Goal: Task Accomplishment & Management: Use online tool/utility

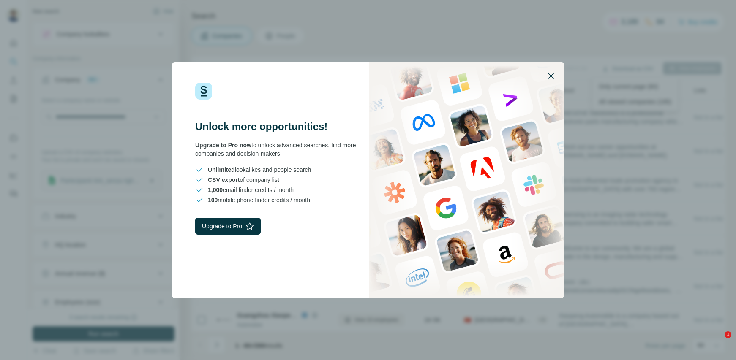
click at [551, 74] on icon "button" at bounding box center [551, 76] width 10 height 10
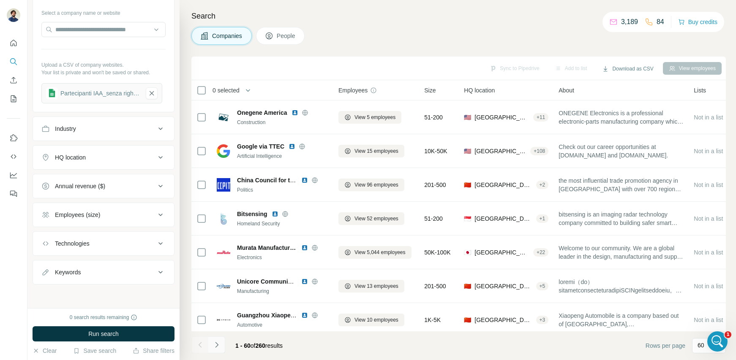
click at [219, 348] on icon "Navigate to next page" at bounding box center [217, 345] width 8 height 8
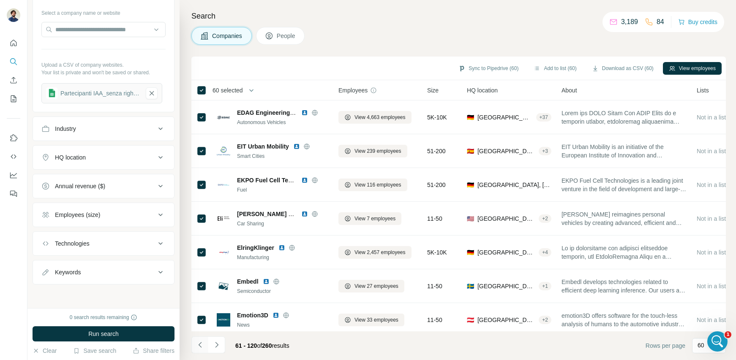
click at [199, 345] on icon "Navigate to previous page" at bounding box center [199, 344] width 3 height 5
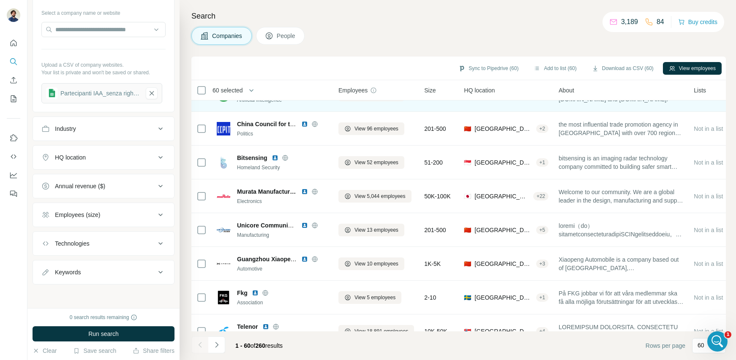
scroll to position [69, 0]
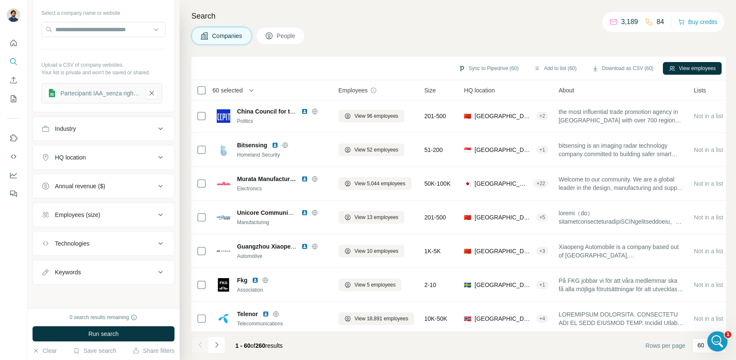
click at [140, 218] on div "Employees (size)" at bounding box center [98, 215] width 114 height 8
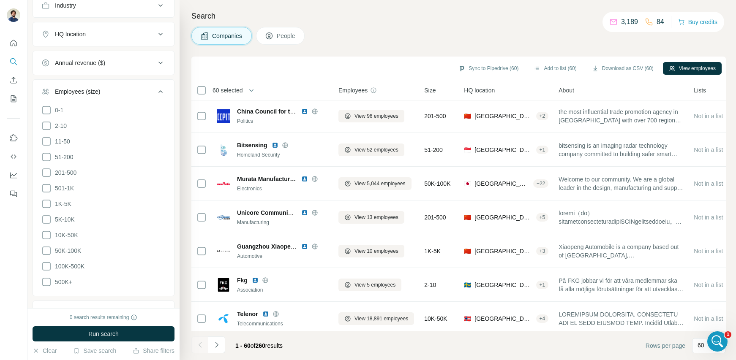
scroll to position [214, 0]
click at [354, 55] on div "Search Companies People Sync to Pipedrive (60) Add to list (60) Download as CSV…" at bounding box center [458, 180] width 557 height 360
click at [344, 63] on div "Sync to Pipedrive (60) Add to list (60) Download as CSV (60) View employees" at bounding box center [459, 68] width 526 height 15
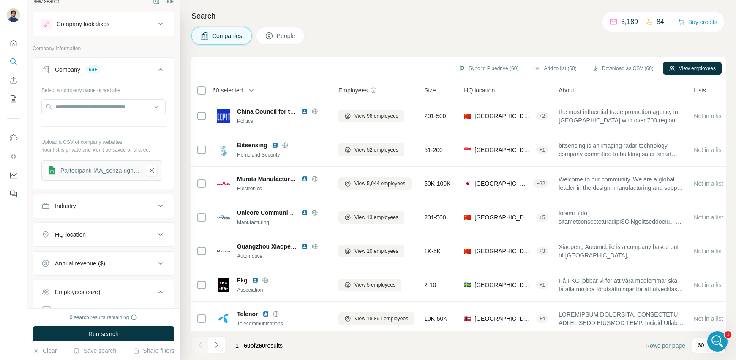
scroll to position [0, 0]
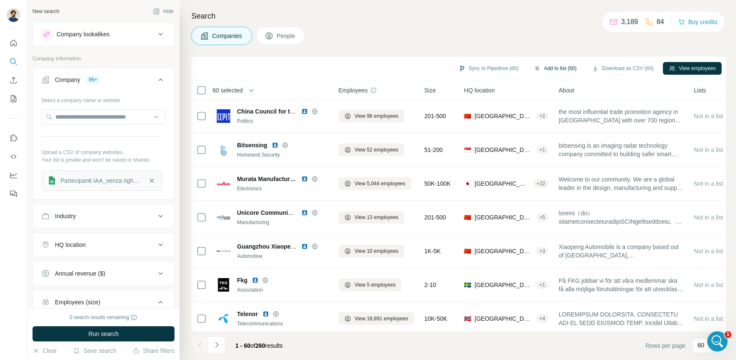
click at [544, 70] on button "Add to list (60)" at bounding box center [555, 68] width 55 height 13
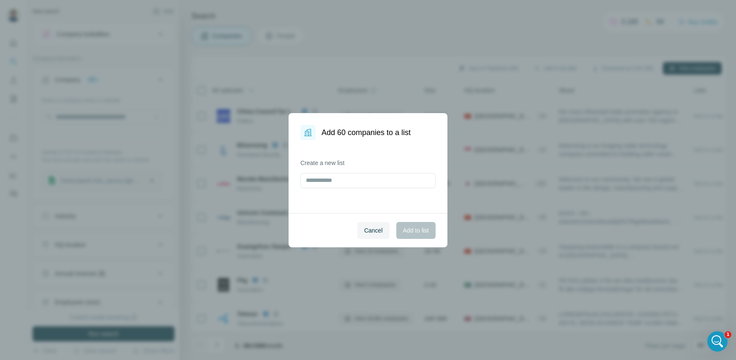
click at [384, 34] on div "Add 60 companies to a list Create a new list Cancel Add to list" at bounding box center [368, 180] width 736 height 360
click at [369, 232] on span "Cancel" at bounding box center [373, 230] width 19 height 8
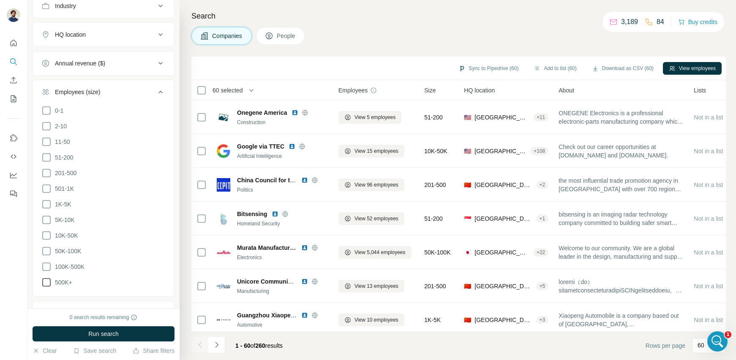
scroll to position [228, 0]
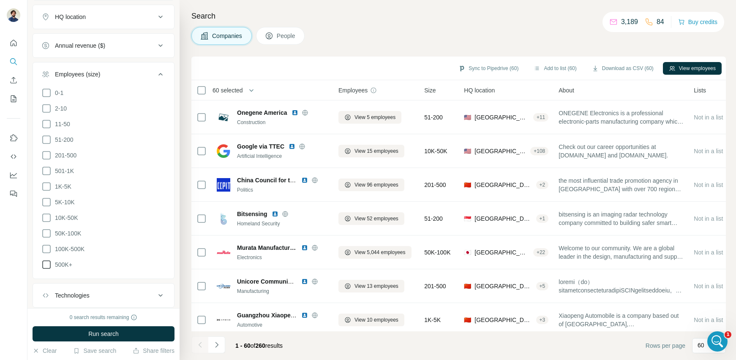
click at [47, 262] on icon at bounding box center [46, 265] width 10 height 10
click at [112, 333] on span "Run search" at bounding box center [103, 334] width 30 height 8
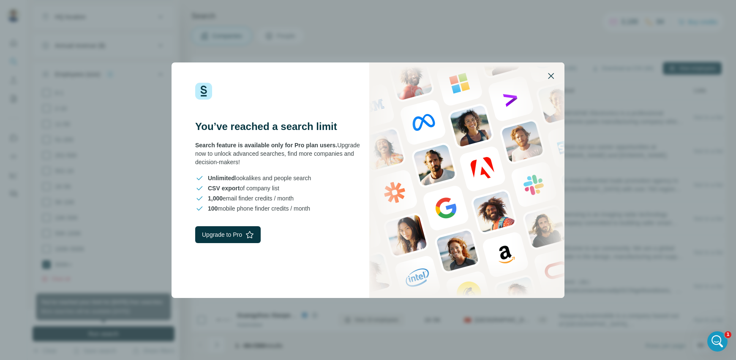
click at [549, 76] on icon "button" at bounding box center [551, 76] width 10 height 10
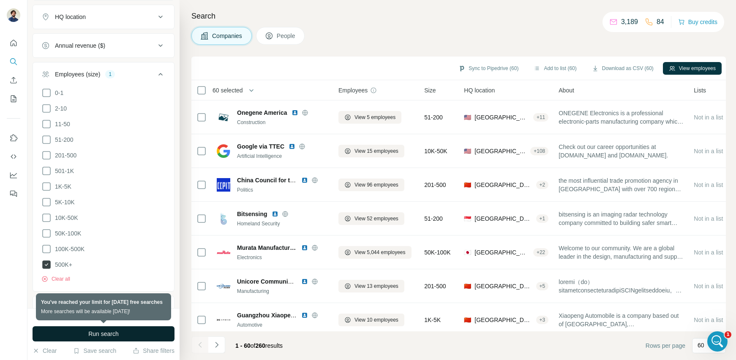
click at [48, 261] on icon at bounding box center [46, 265] width 8 height 8
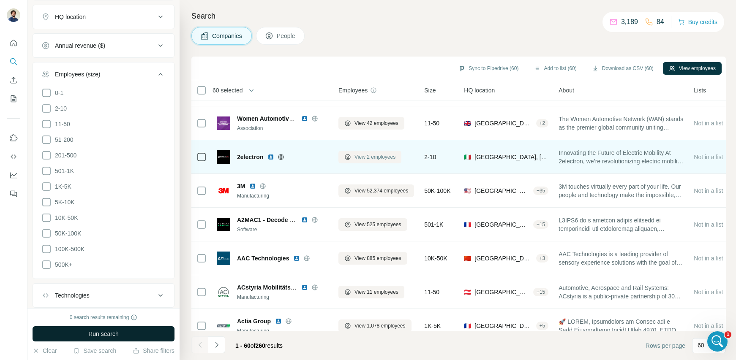
scroll to position [441, 0]
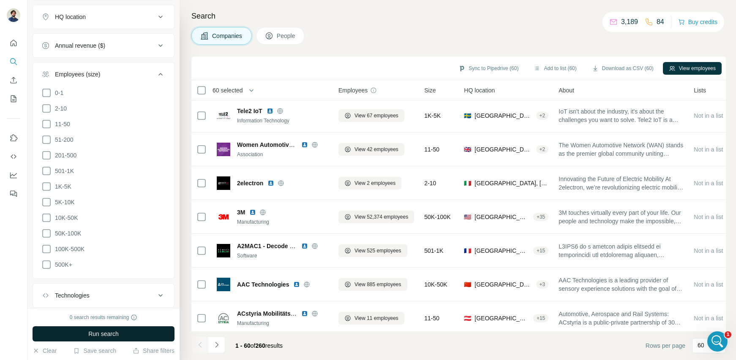
click at [435, 92] on span "Size" at bounding box center [429, 90] width 11 height 8
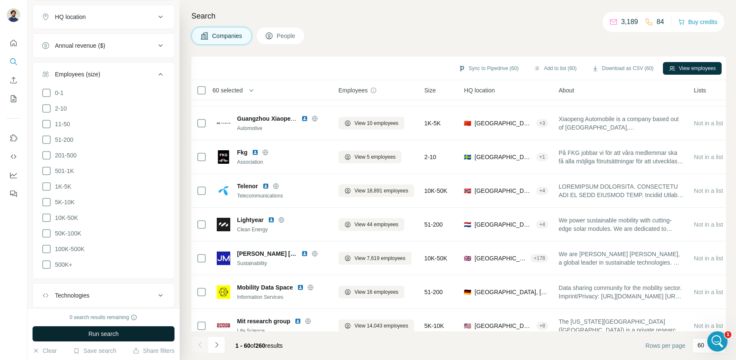
scroll to position [0, 0]
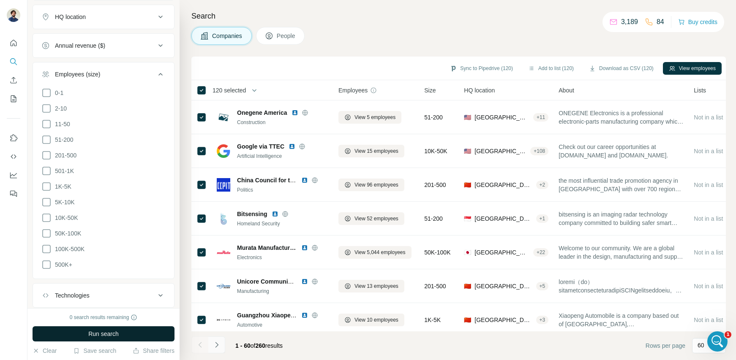
click at [215, 345] on icon "Navigate to next page" at bounding box center [217, 345] width 8 height 8
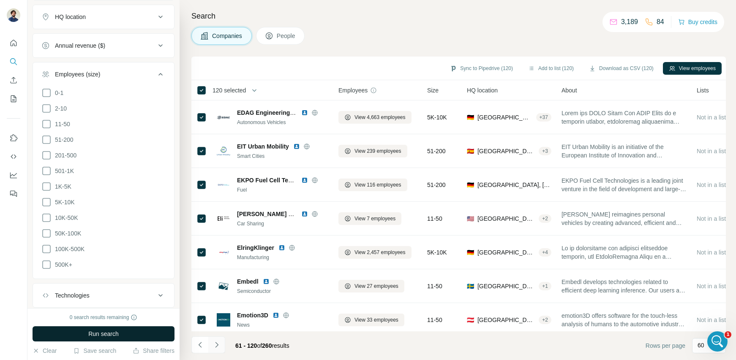
click at [216, 345] on icon "Navigate to next page" at bounding box center [217, 345] width 8 height 8
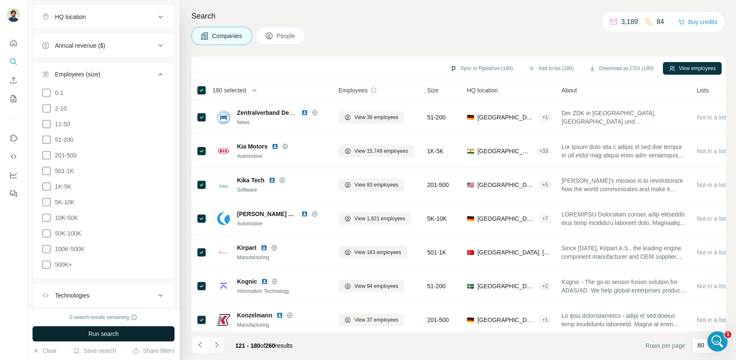
click at [216, 344] on icon "Navigate to next page" at bounding box center [217, 345] width 8 height 8
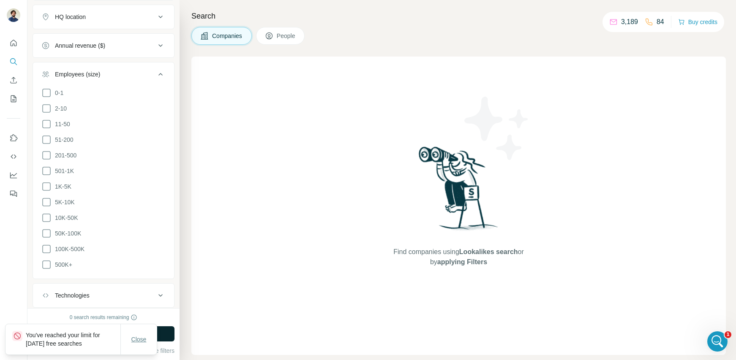
click at [142, 338] on span "Close" at bounding box center [138, 340] width 15 height 8
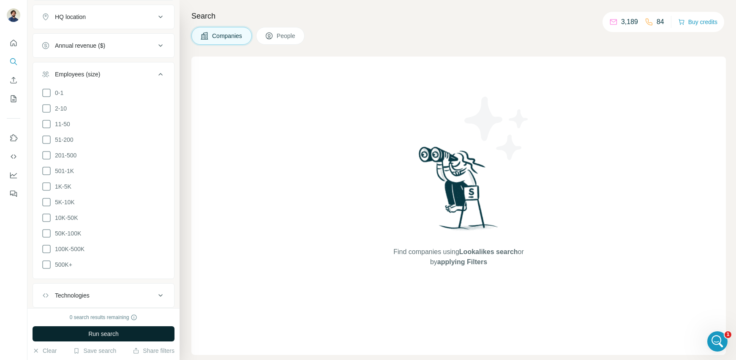
click at [217, 38] on span "Companies" at bounding box center [227, 36] width 31 height 8
click at [222, 37] on span "Companies" at bounding box center [227, 36] width 31 height 8
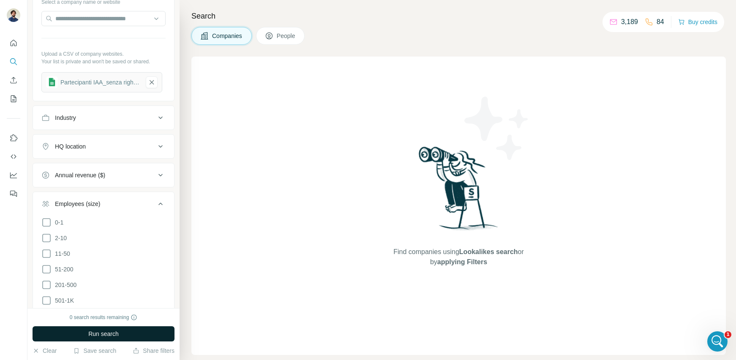
scroll to position [275, 0]
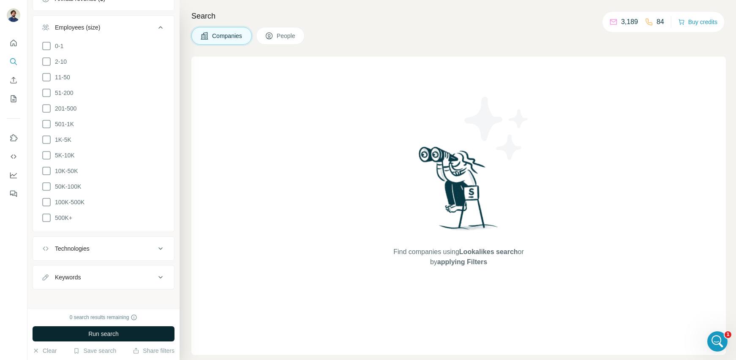
click at [256, 208] on div "Find companies using Lookalikes search or by applying Filters" at bounding box center [458, 206] width 535 height 299
click at [722, 342] on div "Open Intercom Messenger" at bounding box center [716, 341] width 28 height 28
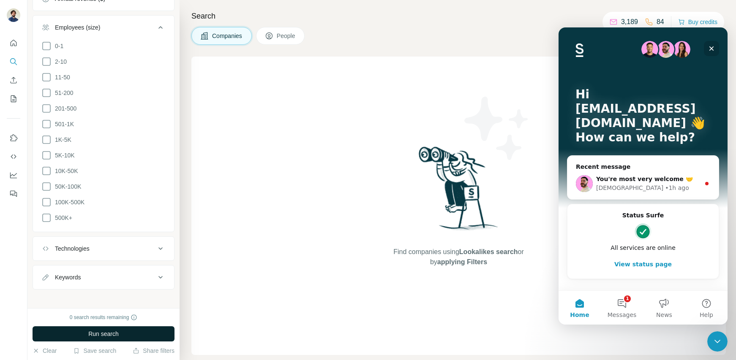
click at [712, 48] on icon "Close" at bounding box center [711, 48] width 7 height 7
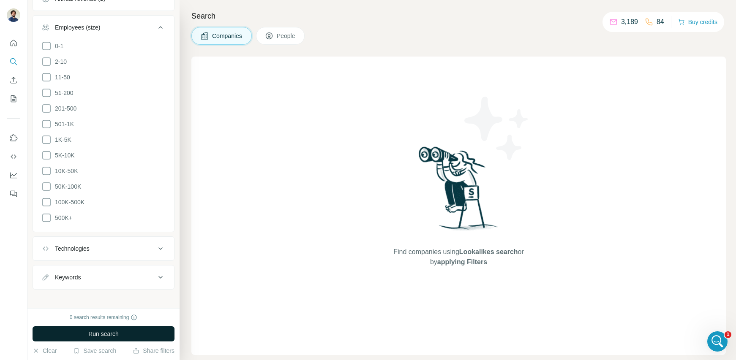
click at [325, 189] on div "Find companies using Lookalikes search or by applying Filters" at bounding box center [458, 206] width 535 height 299
click at [280, 40] on button "People" at bounding box center [280, 36] width 49 height 18
click at [226, 37] on span "Companies" at bounding box center [227, 36] width 31 height 8
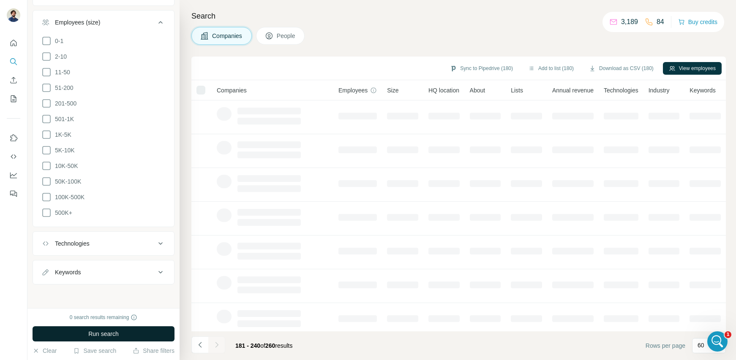
scroll to position [275, 0]
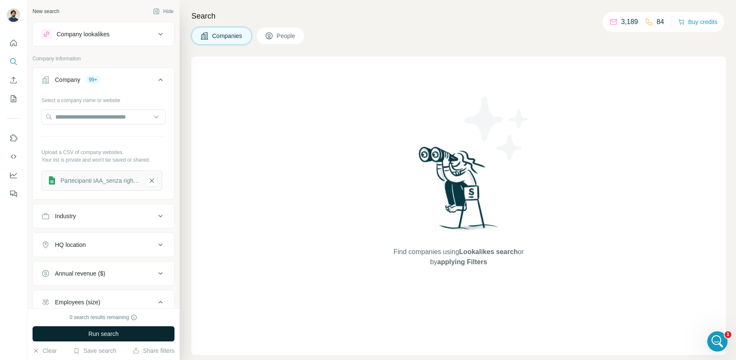
click at [129, 155] on p "Upload a CSV of company websites." at bounding box center [103, 153] width 124 height 8
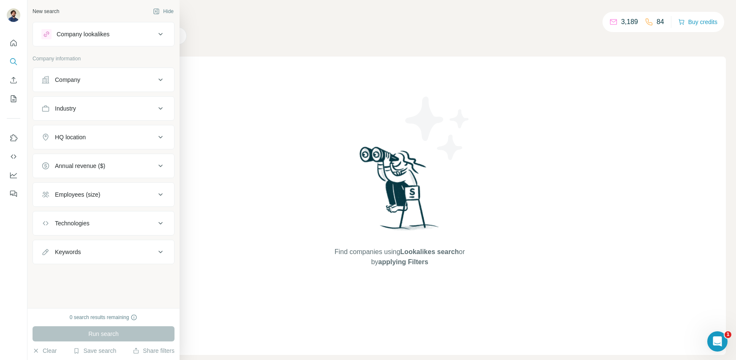
click at [82, 79] on div "Company" at bounding box center [98, 80] width 114 height 8
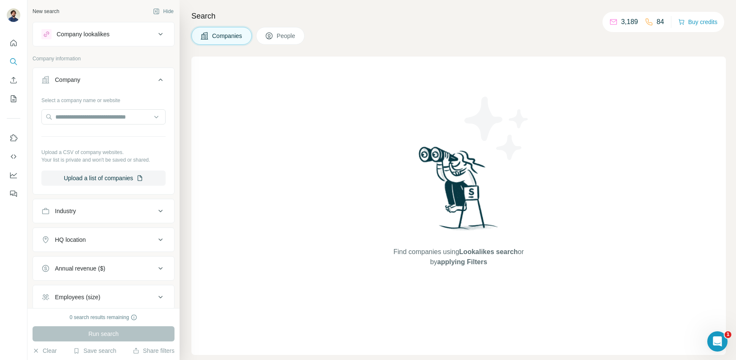
click at [105, 186] on div "Select a company name or website Upload a CSV of company websites. Your list is…" at bounding box center [103, 142] width 141 height 99
click at [112, 179] on button "Upload a list of companies" at bounding box center [103, 178] width 124 height 15
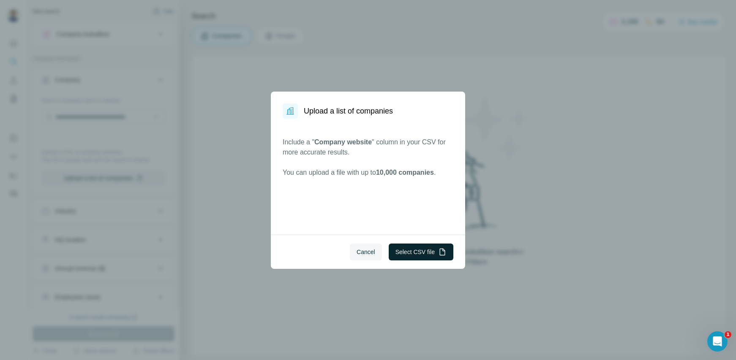
click at [421, 254] on button "Select CSV file" at bounding box center [421, 252] width 65 height 17
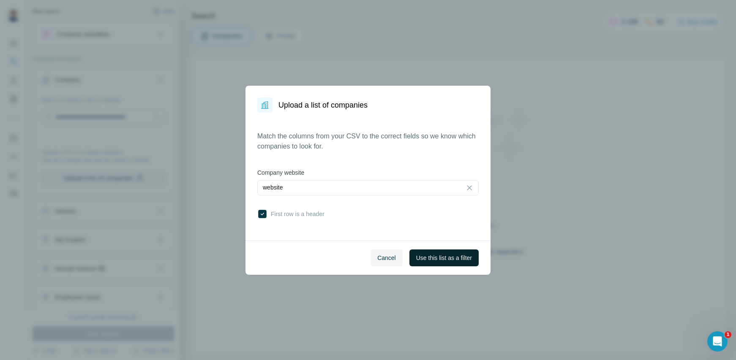
click at [431, 259] on span "Use this list as a filter" at bounding box center [444, 258] width 56 height 8
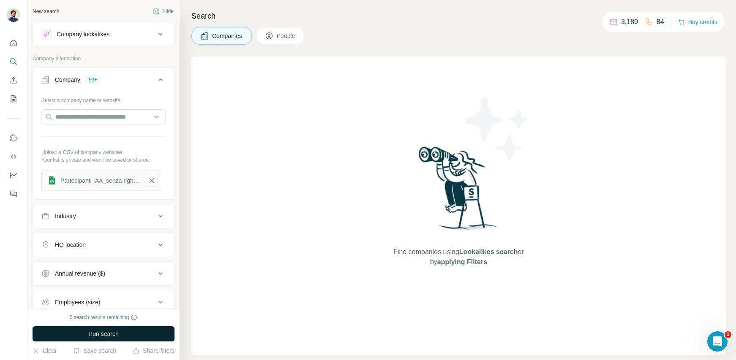
click at [103, 332] on span "Run search" at bounding box center [103, 334] width 30 height 8
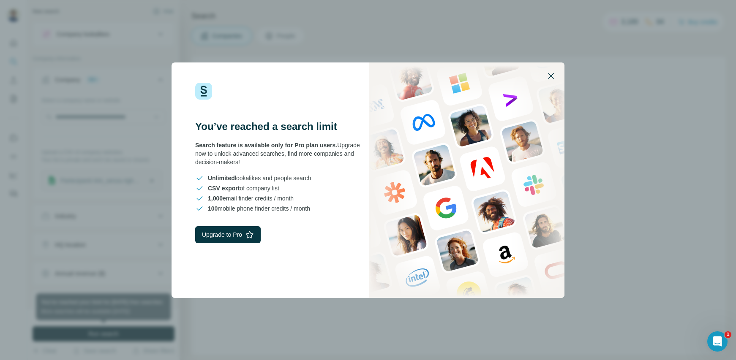
click at [553, 74] on icon "button" at bounding box center [551, 76] width 10 height 10
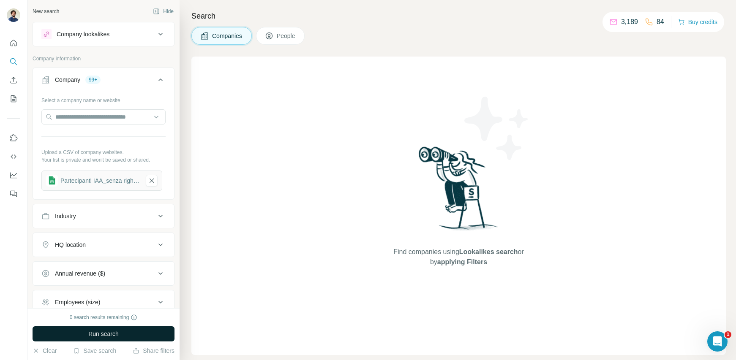
click at [158, 79] on icon at bounding box center [161, 80] width 10 height 10
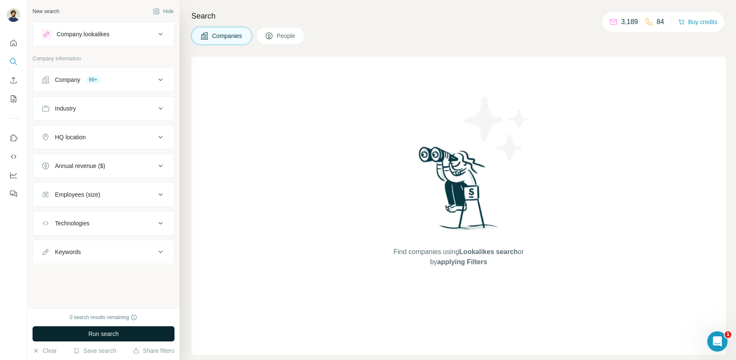
click at [121, 79] on div "Company 99+" at bounding box center [98, 80] width 114 height 8
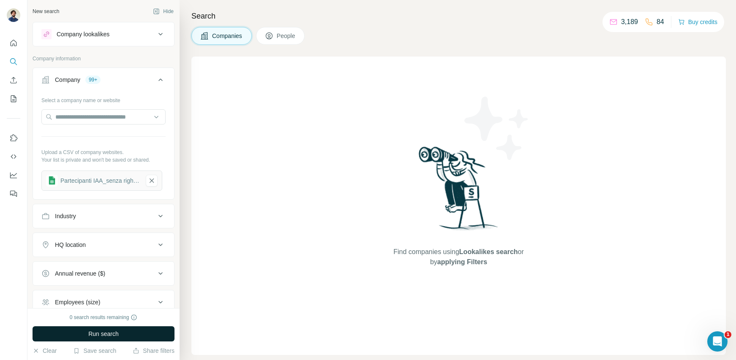
click at [262, 232] on div "Find companies using Lookalikes search or by applying Filters" at bounding box center [458, 206] width 535 height 299
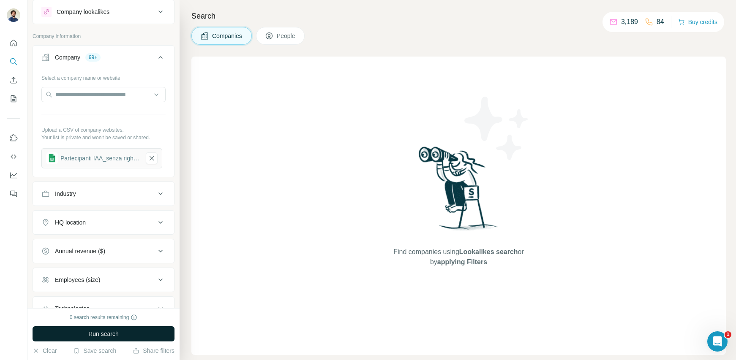
click at [106, 203] on button "Industry" at bounding box center [103, 194] width 141 height 20
click at [104, 198] on button "Industry" at bounding box center [103, 196] width 141 height 24
click at [104, 198] on button "Industry" at bounding box center [103, 194] width 141 height 20
click at [104, 219] on input at bounding box center [99, 214] width 104 height 9
click at [87, 270] on div "Accounting" at bounding box center [104, 264] width 120 height 15
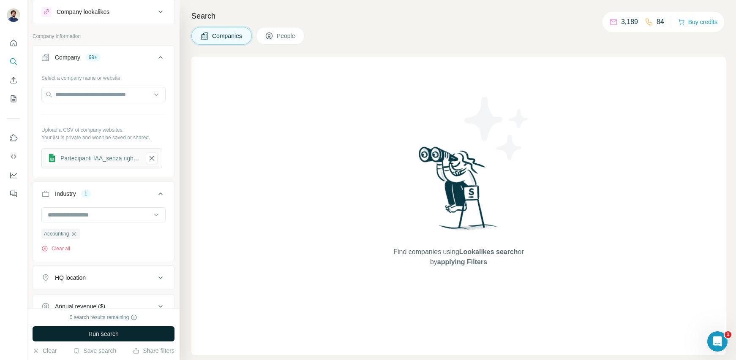
click at [280, 29] on button "People" at bounding box center [280, 36] width 49 height 18
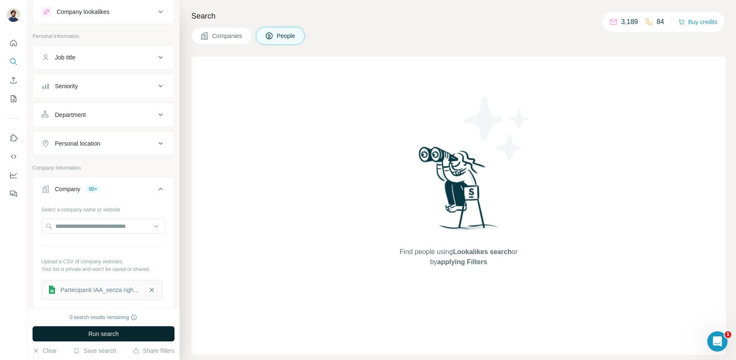
click at [226, 33] on span "Companies" at bounding box center [227, 36] width 31 height 8
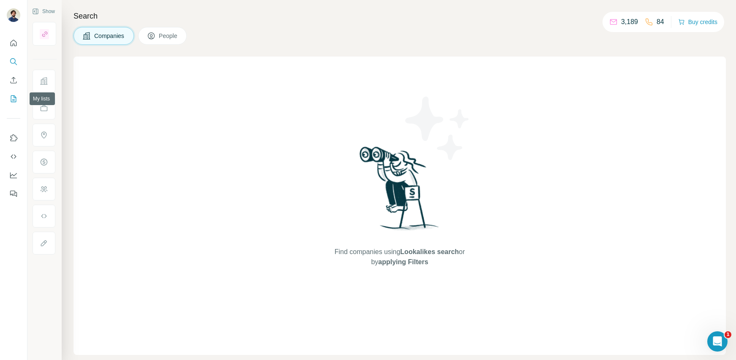
click at [12, 104] on button "My lists" at bounding box center [14, 98] width 14 height 15
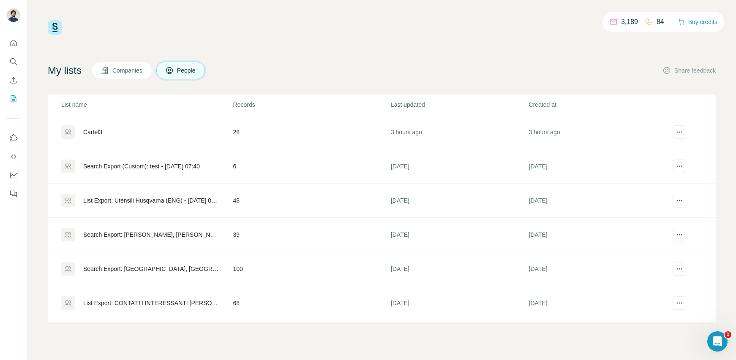
click at [95, 133] on div "Cartel3" at bounding box center [92, 132] width 19 height 8
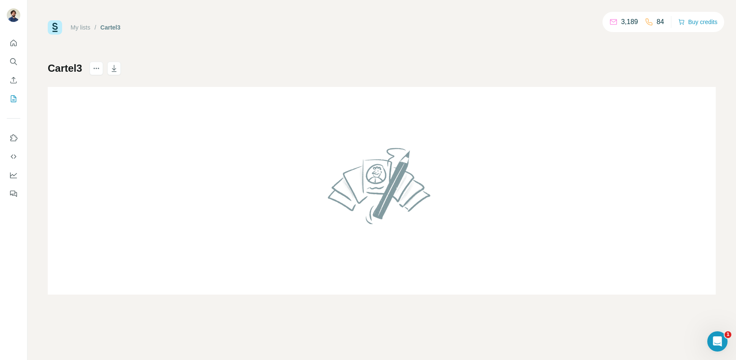
click at [122, 109] on td at bounding box center [382, 191] width 668 height 208
click at [273, 214] on td at bounding box center [382, 191] width 668 height 208
click at [466, 196] on td at bounding box center [382, 191] width 668 height 208
click at [12, 95] on icon "My lists" at bounding box center [13, 98] width 5 height 7
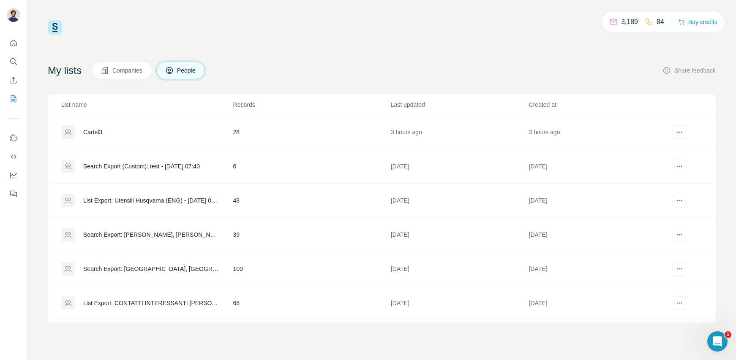
click at [128, 167] on div "Search Export (Custom): test - 25/08/2025 07:40" at bounding box center [141, 166] width 117 height 8
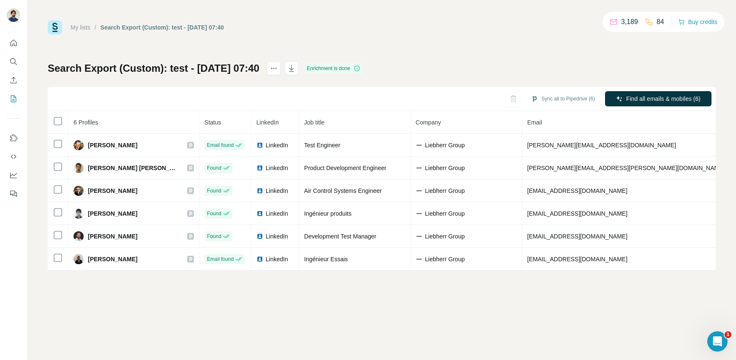
click at [146, 322] on div "My lists / Search Export (Custom): test - 25/08/2025 07:40 3,189 84 Buy credits…" at bounding box center [381, 180] width 709 height 360
click at [11, 98] on icon "My lists" at bounding box center [13, 99] width 8 height 8
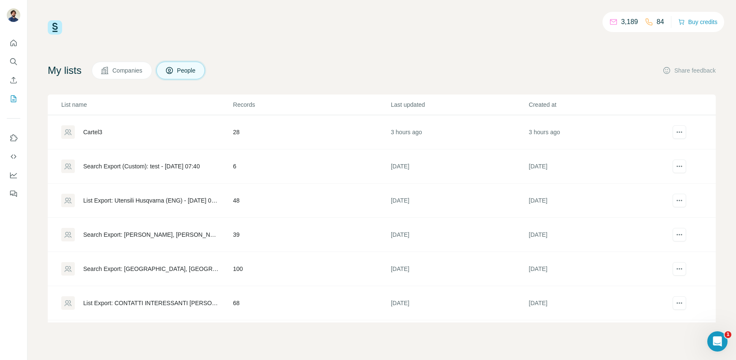
click at [87, 132] on div "Cartel3" at bounding box center [92, 132] width 19 height 8
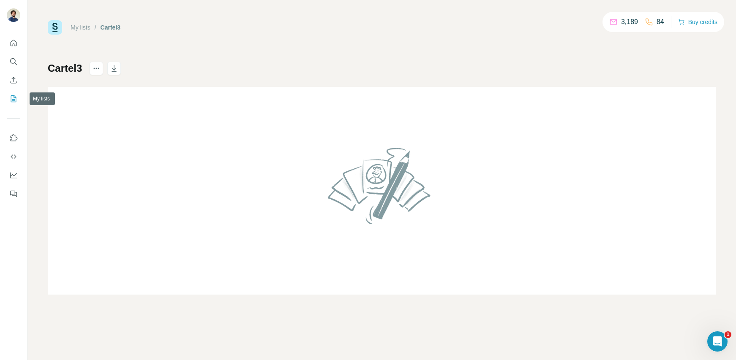
click at [12, 97] on icon "My lists" at bounding box center [13, 99] width 8 height 8
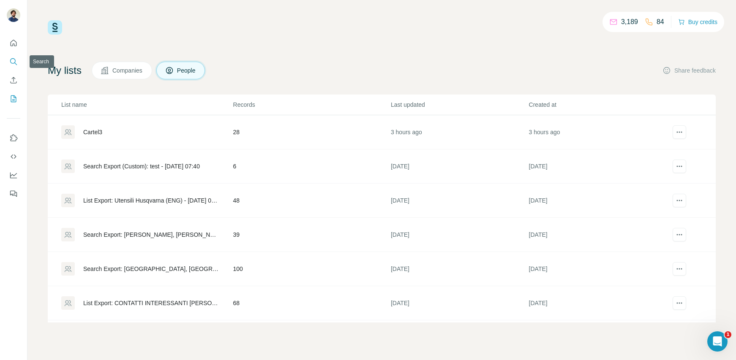
click at [12, 64] on icon "Search" at bounding box center [13, 61] width 8 height 8
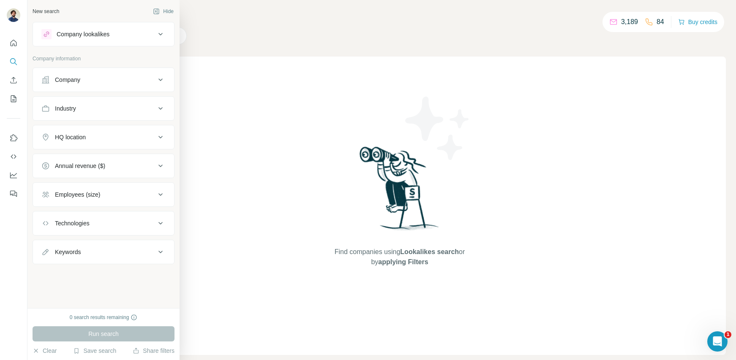
click at [88, 85] on button "Company" at bounding box center [103, 80] width 141 height 20
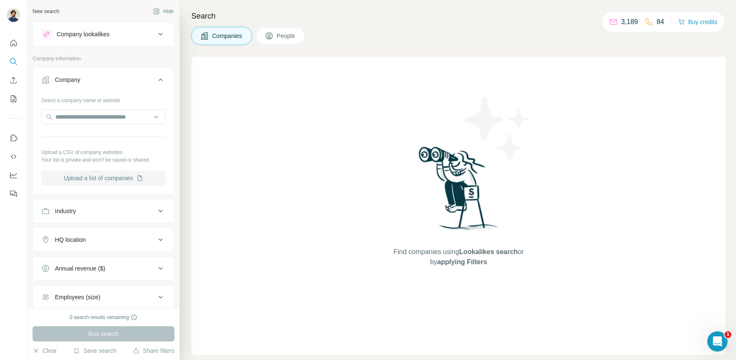
click at [120, 180] on button "Upload a list of companies" at bounding box center [103, 178] width 124 height 15
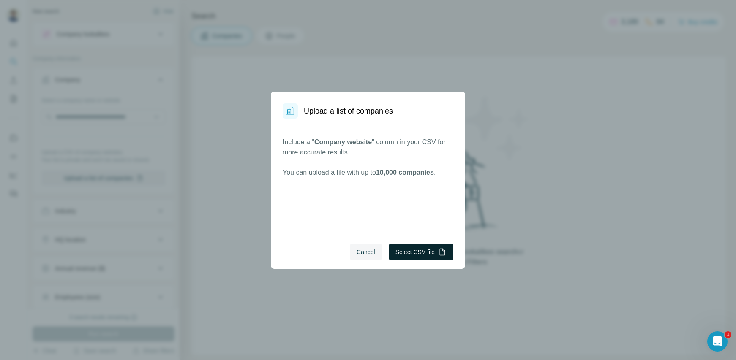
click at [402, 252] on button "Select CSV file" at bounding box center [421, 252] width 65 height 17
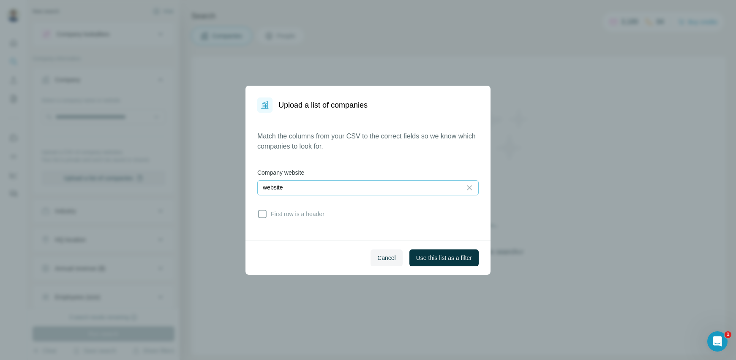
click at [381, 187] on div "website" at bounding box center [360, 187] width 194 height 8
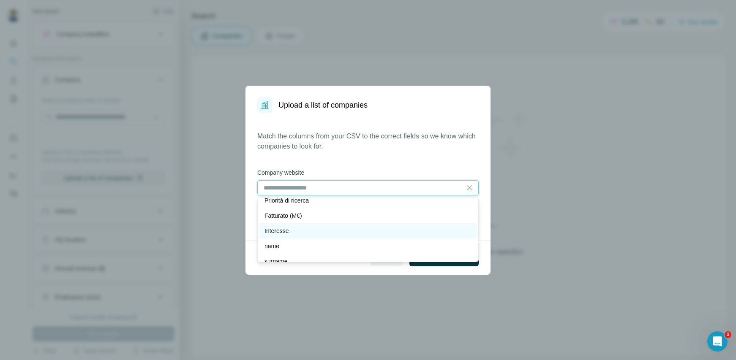
scroll to position [106, 0]
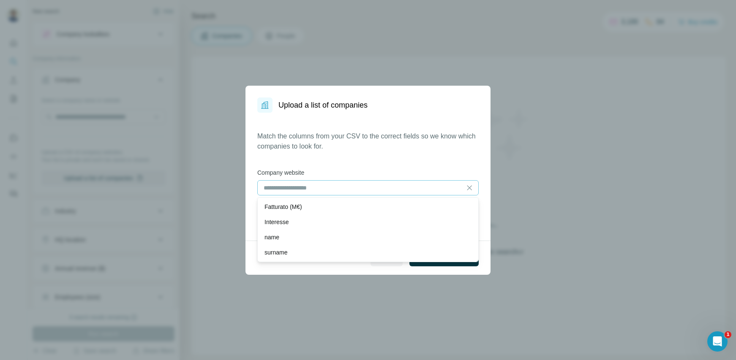
click at [393, 156] on div "Match the columns from your CSV to the correct fields so we know which companie…" at bounding box center [367, 176] width 221 height 91
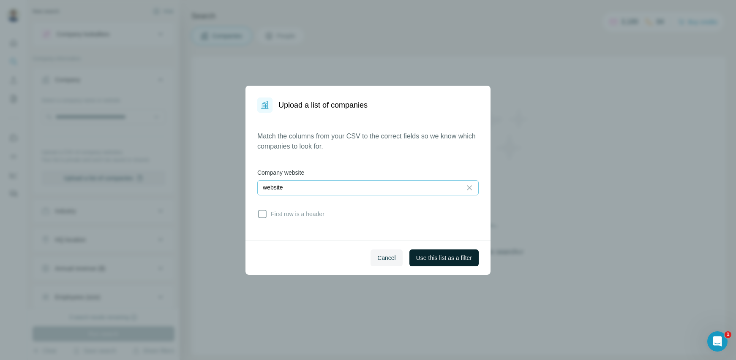
click at [451, 259] on span "Use this list as a filter" at bounding box center [444, 258] width 56 height 8
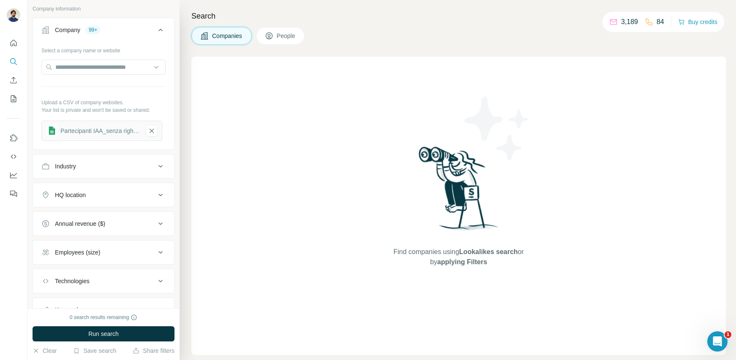
scroll to position [87, 0]
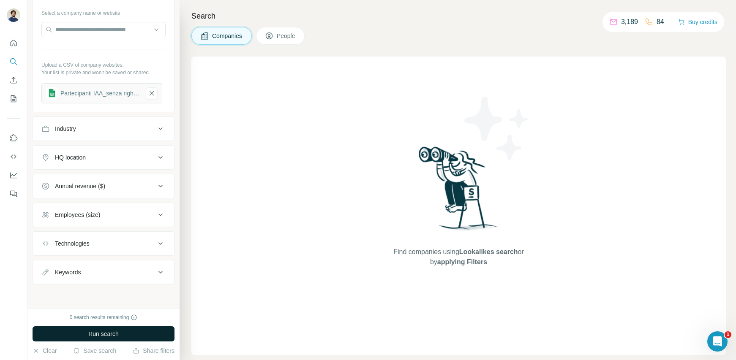
click at [109, 331] on span "Run search" at bounding box center [103, 334] width 30 height 8
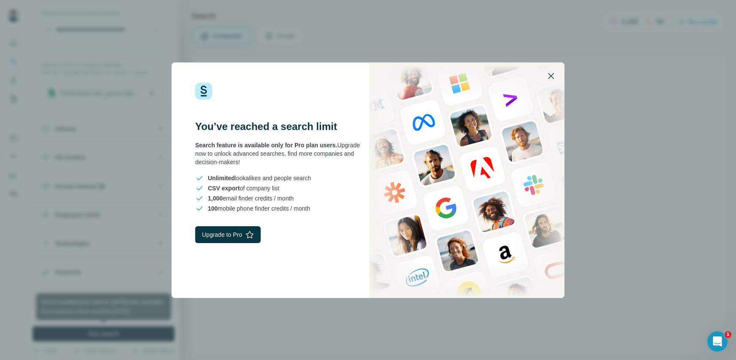
click at [552, 75] on icon "button" at bounding box center [551, 76] width 10 height 10
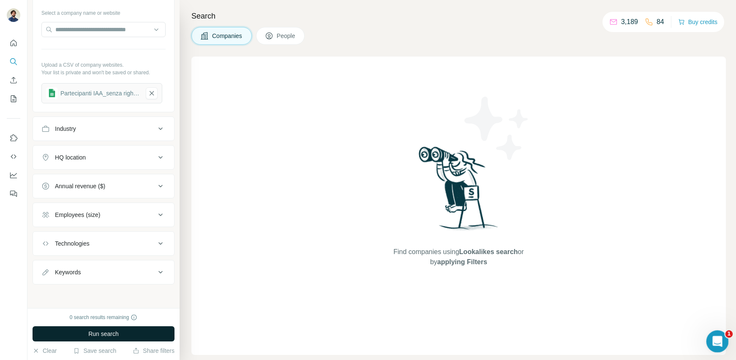
click at [717, 338] on icon "Open Intercom Messenger" at bounding box center [716, 340] width 6 height 7
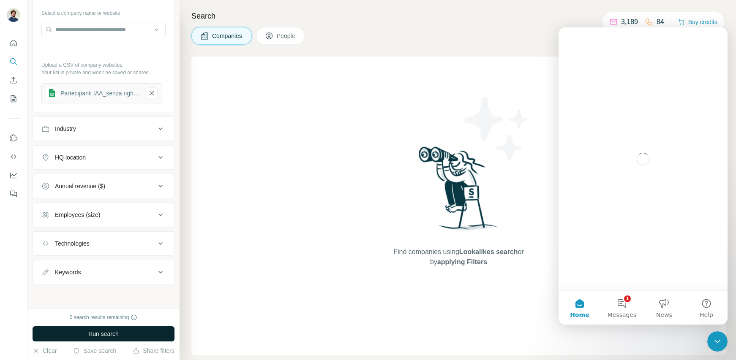
scroll to position [0, 0]
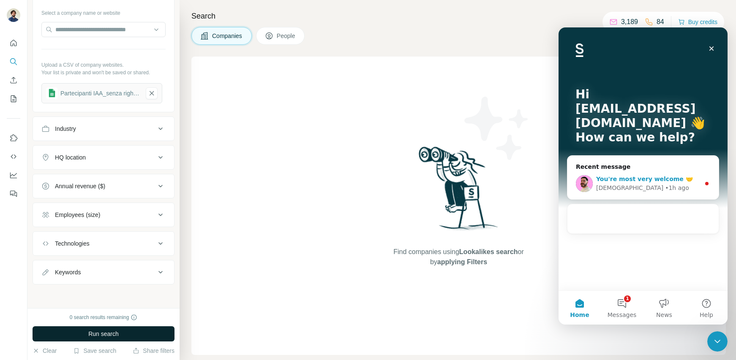
click at [665, 187] on div "• 1h ago" at bounding box center [677, 188] width 24 height 9
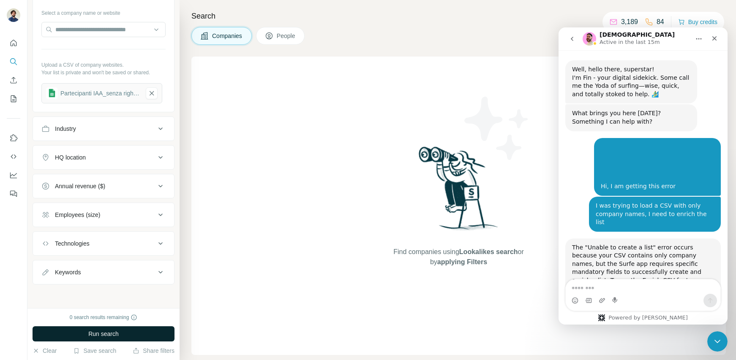
scroll to position [10, 0]
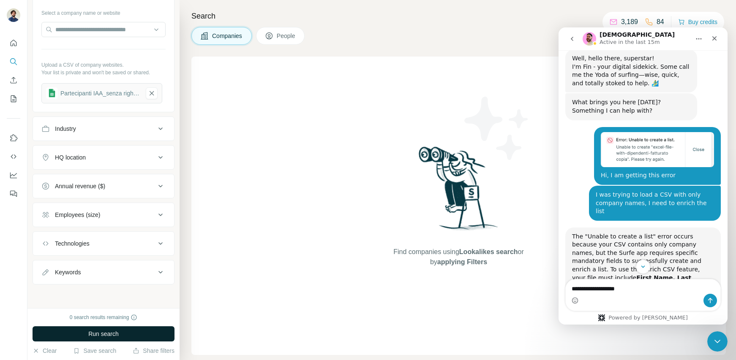
type textarea "**********"
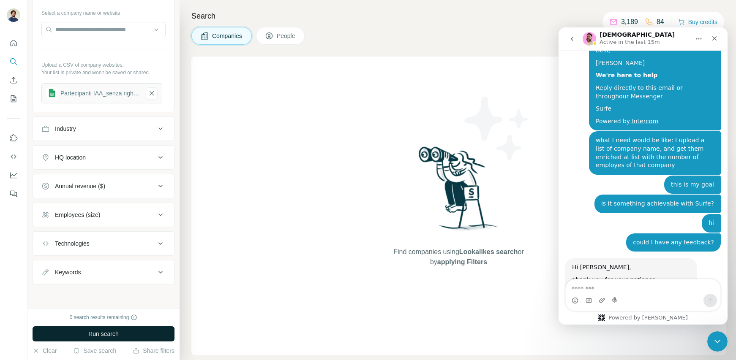
scroll to position [2993, 0]
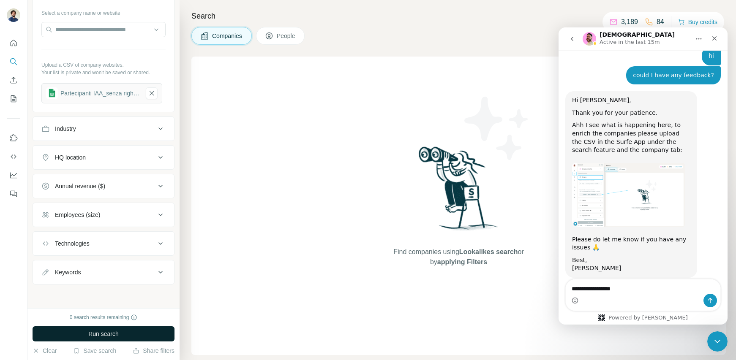
type textarea "**********"
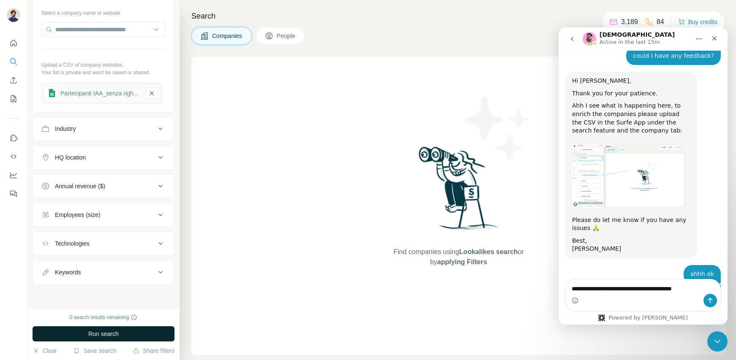
type textarea "**********"
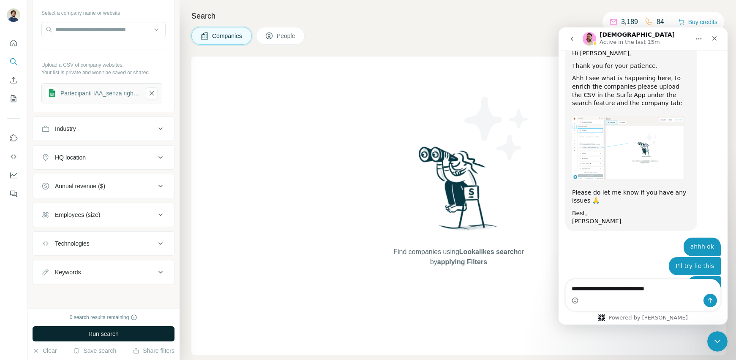
type textarea "**********"
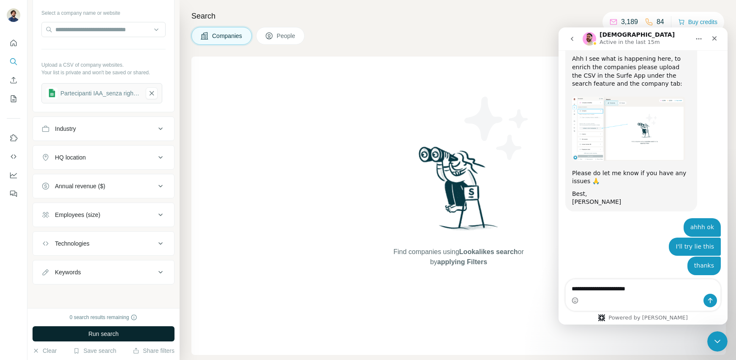
type textarea "**********"
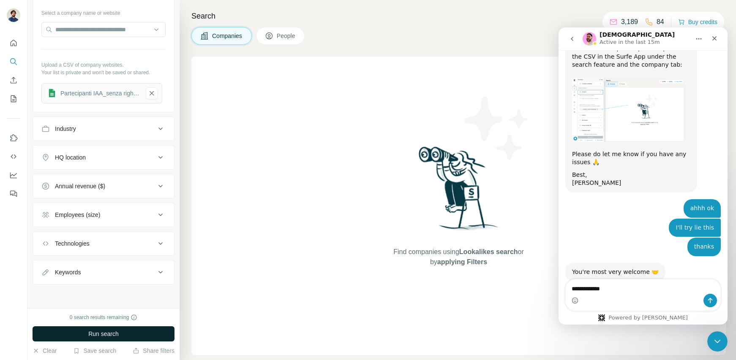
type textarea "**********"
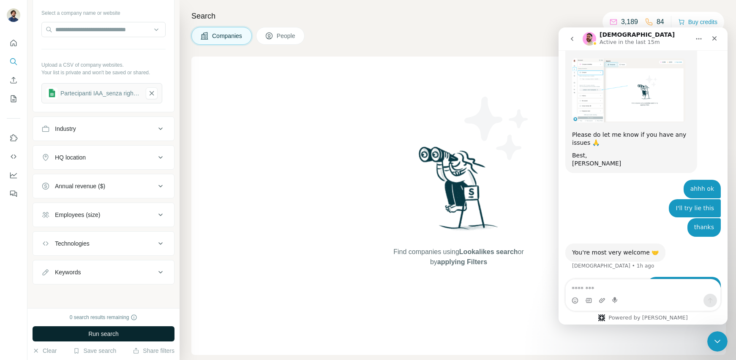
click at [111, 335] on span "Run search" at bounding box center [103, 334] width 30 height 8
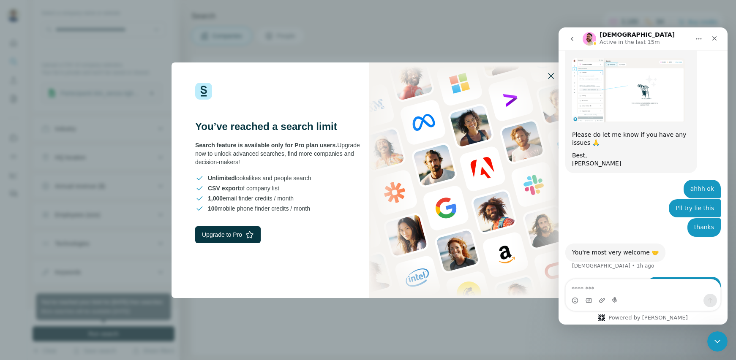
click at [552, 77] on icon "button" at bounding box center [551, 76] width 10 height 10
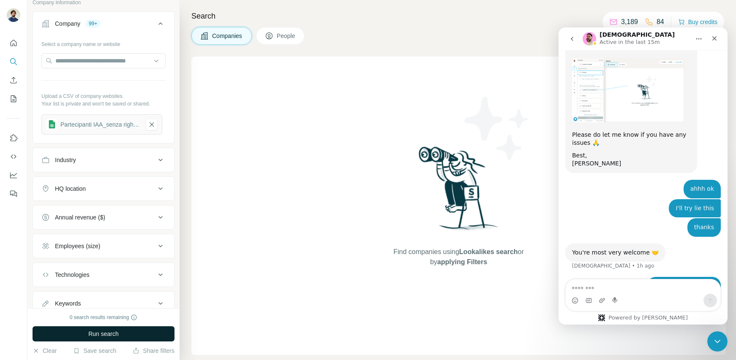
scroll to position [87, 0]
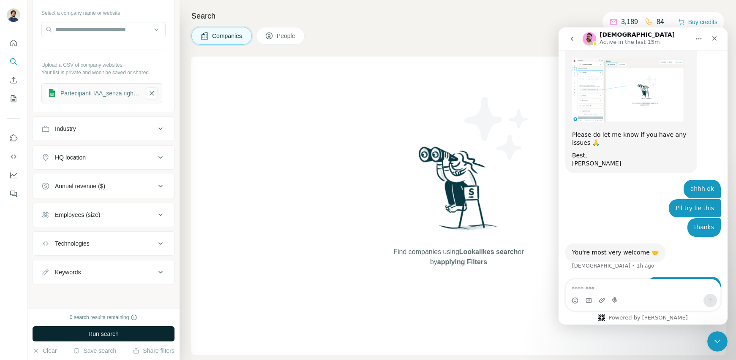
click at [108, 338] on span "Run search" at bounding box center [103, 334] width 30 height 8
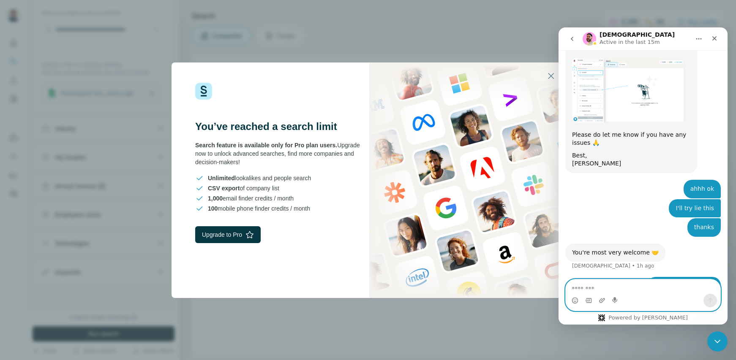
click at [600, 290] on textarea "Message…" at bounding box center [643, 287] width 155 height 14
type textarea "**********"
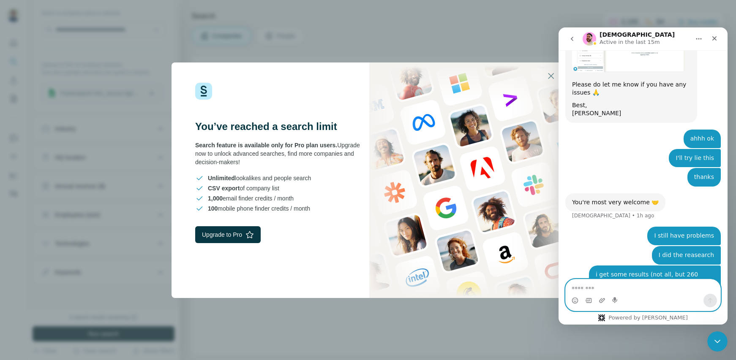
scroll to position [3219, 0]
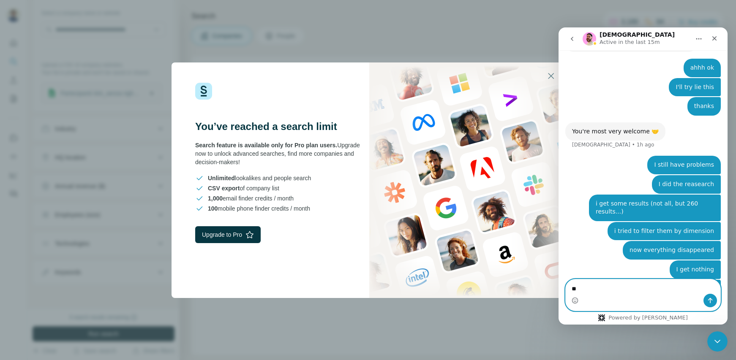
type textarea "*"
type textarea "**********"
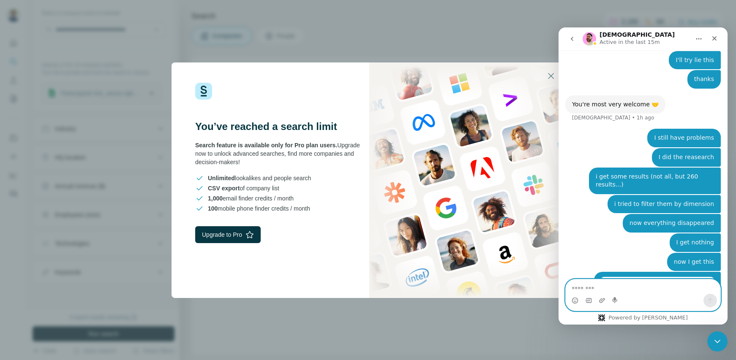
scroll to position [3247, 0]
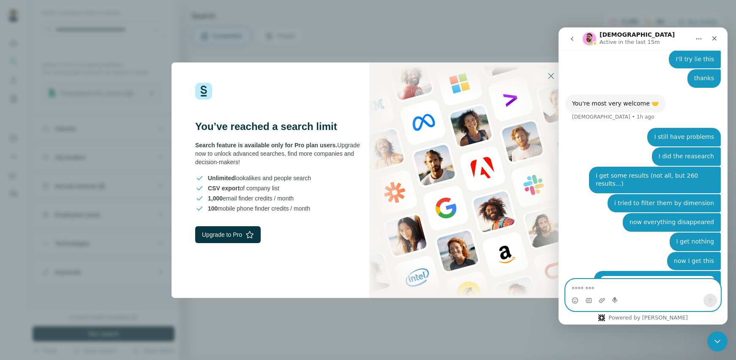
click at [300, 304] on div "You’ve reached a search limit Search feature is available only for Pro plan use…" at bounding box center [368, 180] width 736 height 360
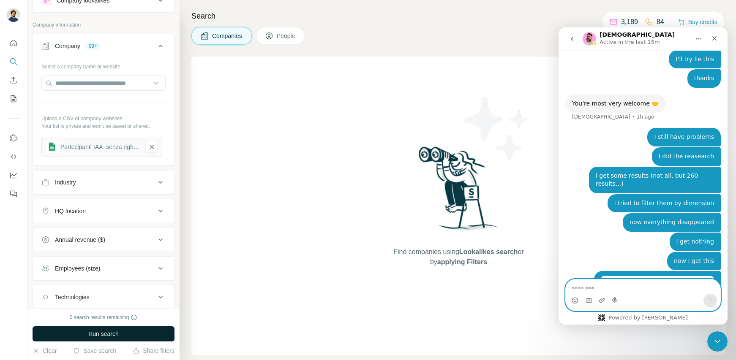
scroll to position [87, 0]
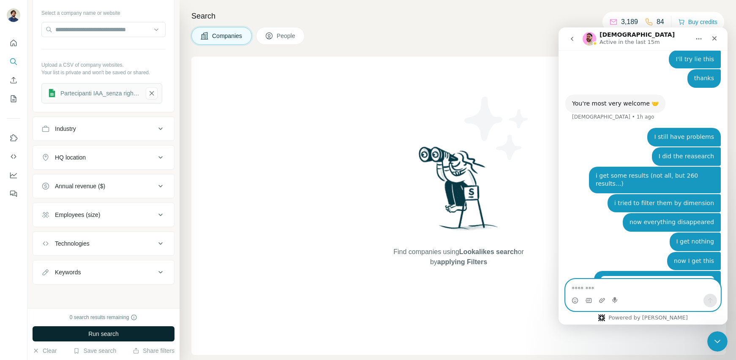
click at [502, 40] on div "Companies People" at bounding box center [458, 36] width 535 height 18
click at [715, 38] on icon "Close" at bounding box center [714, 38] width 7 height 7
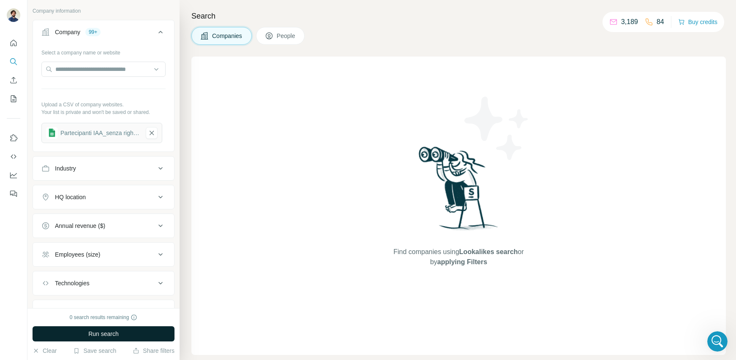
scroll to position [0, 0]
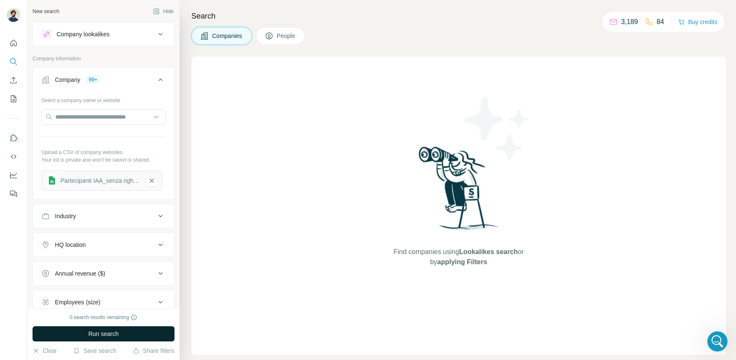
click at [69, 79] on div "Company" at bounding box center [67, 80] width 25 height 8
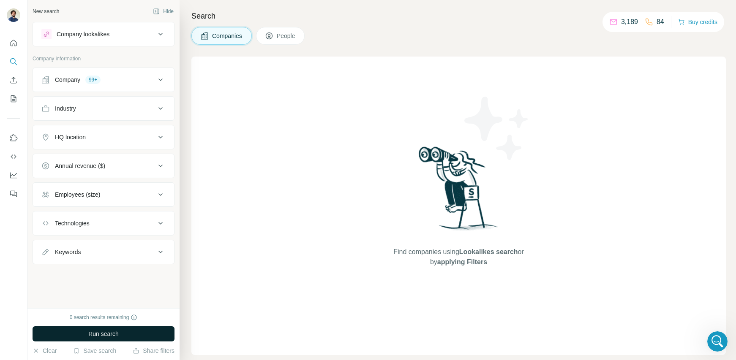
click at [69, 79] on div "Company" at bounding box center [67, 80] width 25 height 8
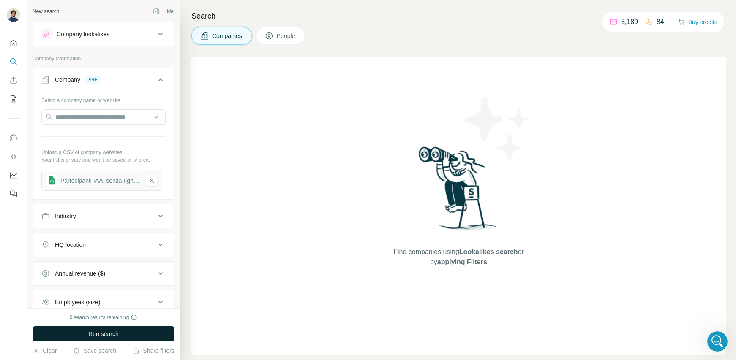
click at [69, 79] on div "Company" at bounding box center [67, 80] width 25 height 8
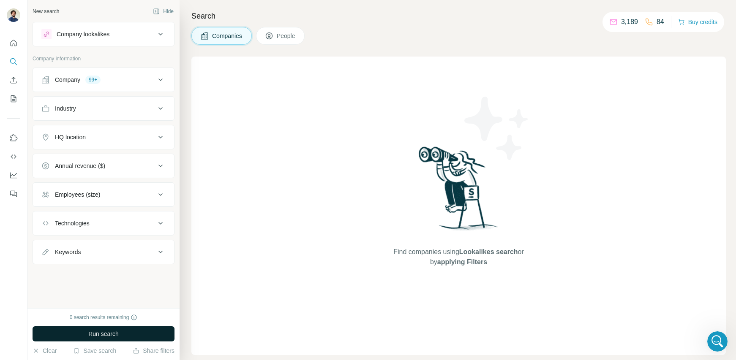
click at [69, 79] on div "Company" at bounding box center [67, 80] width 25 height 8
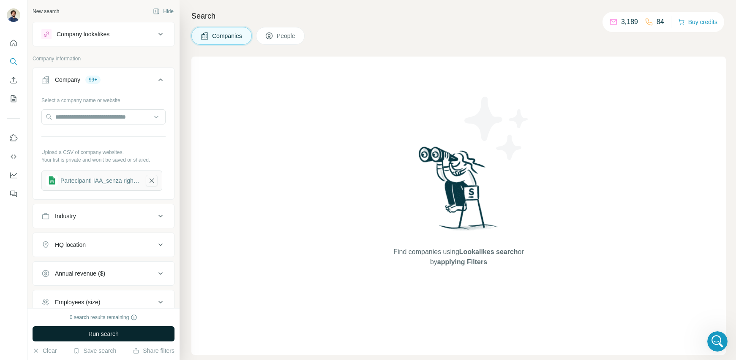
click at [151, 182] on icon "button" at bounding box center [152, 181] width 8 height 8
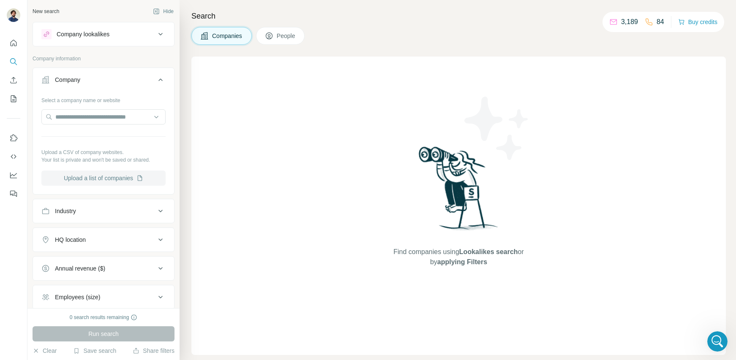
click at [151, 177] on button "Upload a list of companies" at bounding box center [103, 178] width 124 height 15
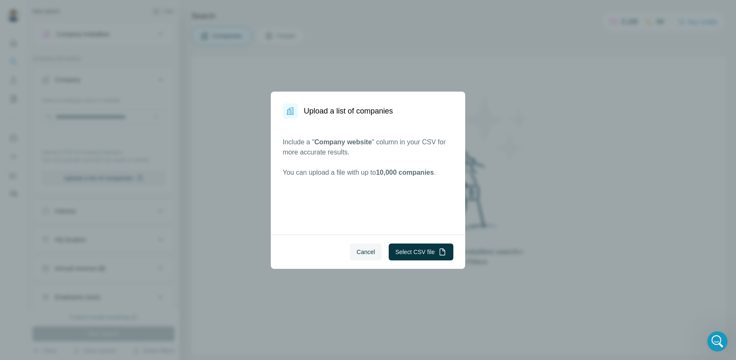
click at [402, 295] on div "Upload a list of companies Include a " Company website " column in your CSV for…" at bounding box center [368, 180] width 736 height 360
click at [357, 254] on span "Cancel" at bounding box center [366, 252] width 19 height 8
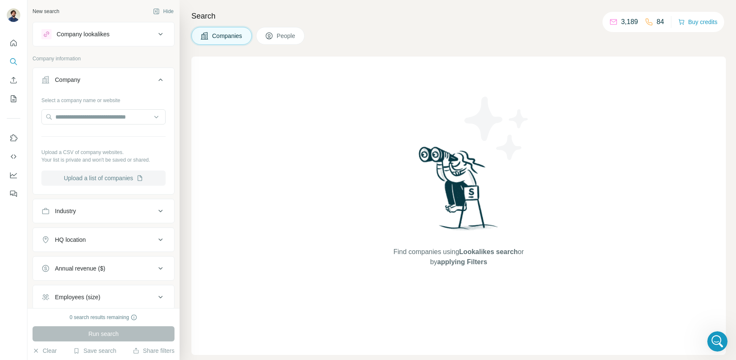
click at [106, 181] on button "Upload a list of companies" at bounding box center [103, 178] width 124 height 15
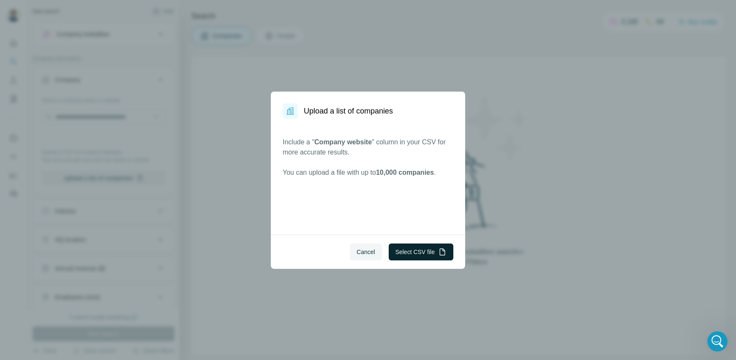
click at [410, 256] on button "Select CSV file" at bounding box center [421, 252] width 65 height 17
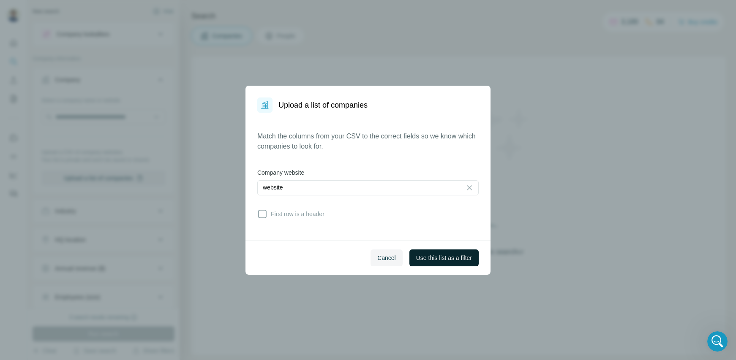
click at [434, 263] on button "Use this list as a filter" at bounding box center [443, 258] width 69 height 17
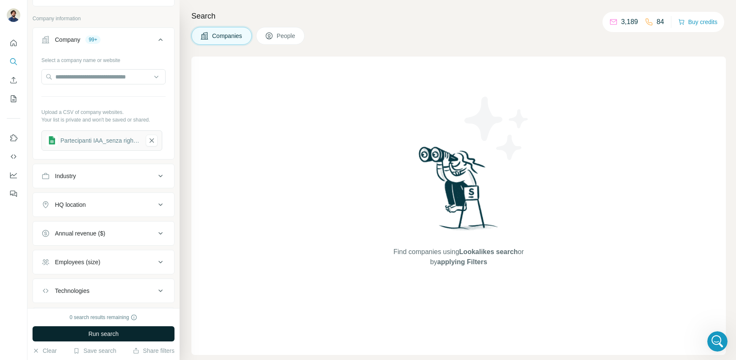
scroll to position [87, 0]
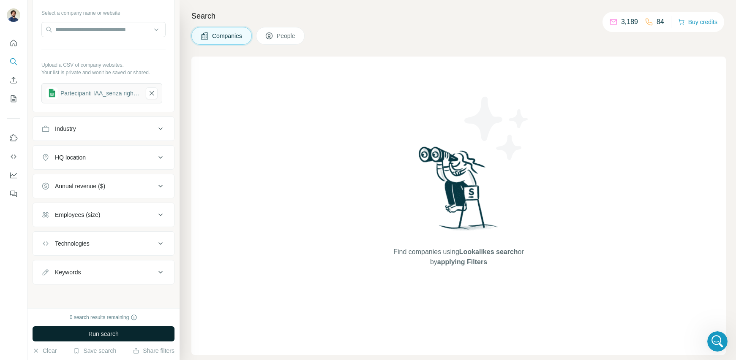
click at [119, 332] on span "Run search" at bounding box center [103, 334] width 30 height 8
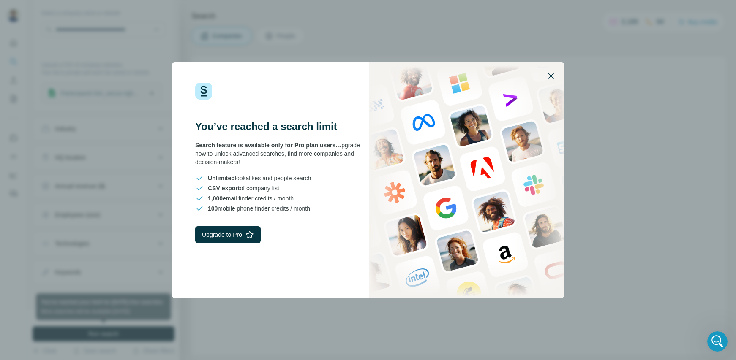
click at [549, 74] on icon "button" at bounding box center [551, 76] width 6 height 6
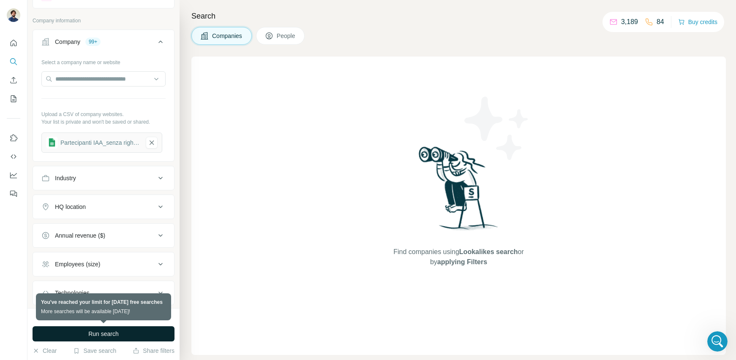
scroll to position [0, 0]
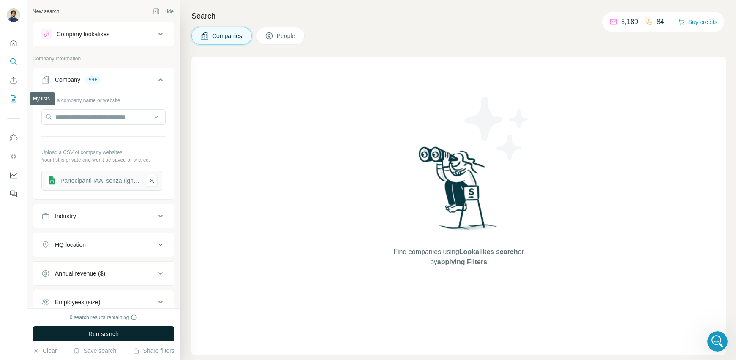
click at [15, 102] on icon "My lists" at bounding box center [13, 98] width 5 height 7
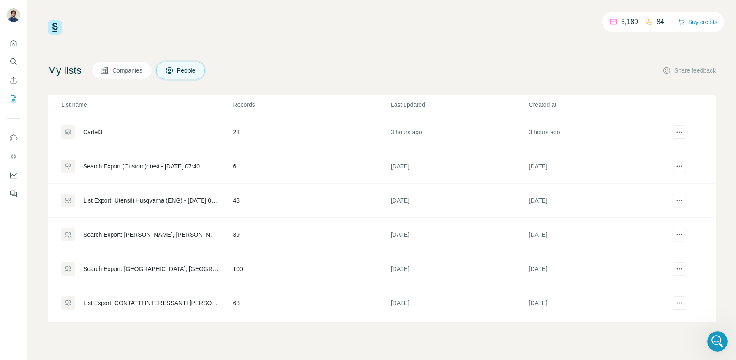
click at [222, 335] on div "3,189 84 Buy credits My lists Companies People Share feedback List name Records…" at bounding box center [381, 180] width 709 height 360
click at [94, 134] on div "Cartel3" at bounding box center [92, 132] width 19 height 8
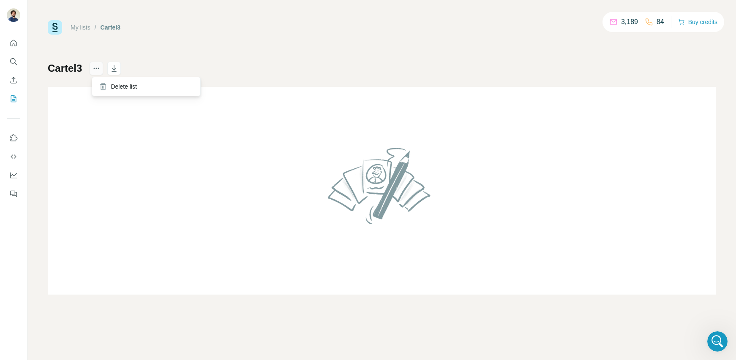
click at [95, 69] on icon "actions" at bounding box center [94, 68] width 1 height 1
click at [251, 54] on div "My lists / Cartel3 3,189 84 Buy credits Cartel3" at bounding box center [382, 157] width 668 height 275
click at [13, 98] on icon "My lists" at bounding box center [13, 99] width 8 height 8
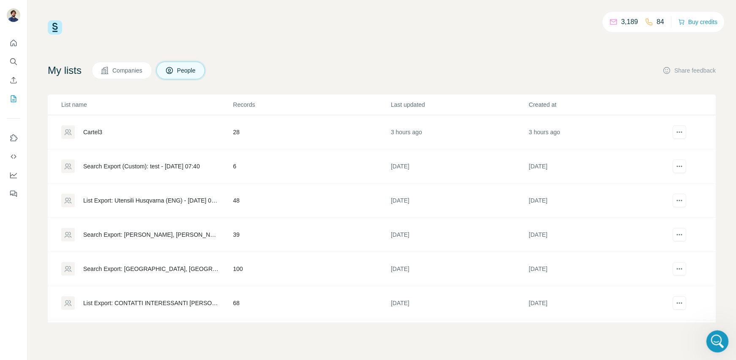
click at [722, 336] on div "Open Intercom Messenger" at bounding box center [716, 341] width 28 height 28
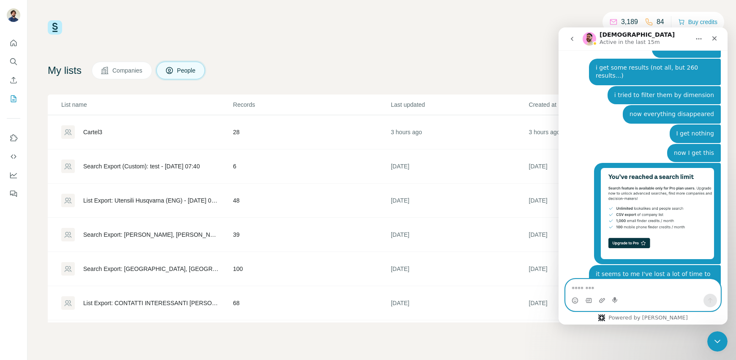
scroll to position [3426, 0]
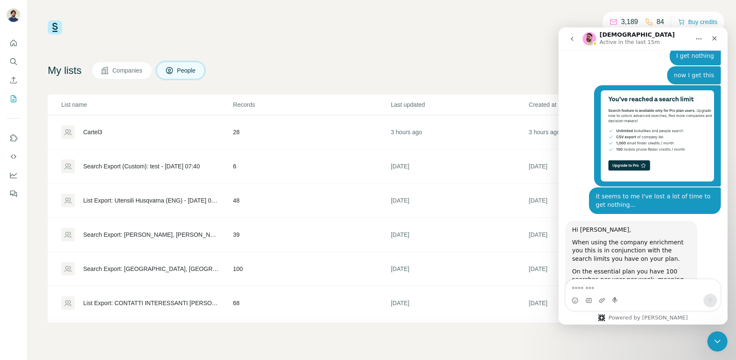
drag, startPoint x: 573, startPoint y: 178, endPoint x: 631, endPoint y: 204, distance: 63.5
click at [631, 305] on div "When you filter a new search it will display a new page, every page of results …" at bounding box center [631, 321] width 118 height 33
copy div "When you filter a new search it will display a new page, every page of results …"
click at [593, 291] on textarea "Message…" at bounding box center [643, 287] width 155 height 14
paste textarea "**********"
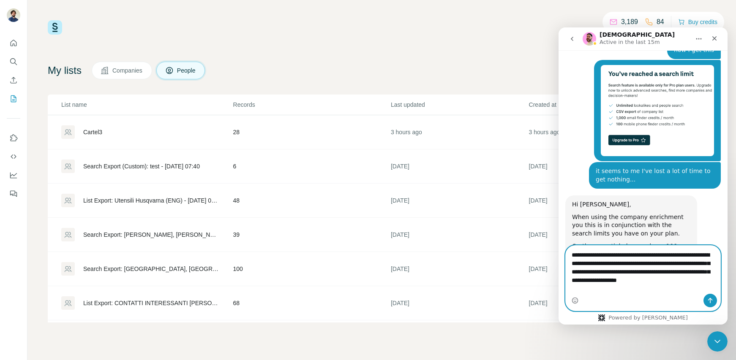
scroll to position [3459, 0]
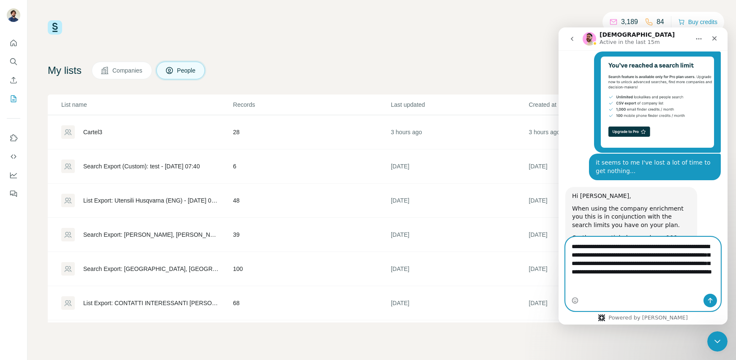
click at [671, 286] on textarea "**********" at bounding box center [643, 261] width 155 height 48
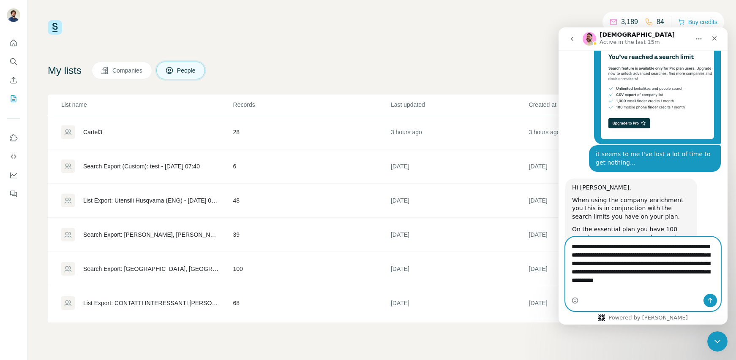
click at [609, 291] on textarea "**********" at bounding box center [643, 265] width 155 height 57
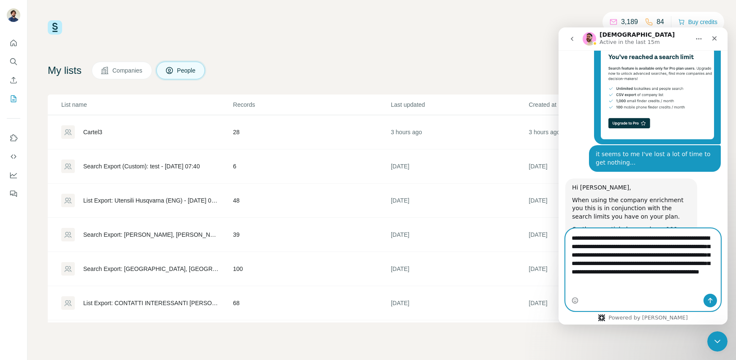
type textarea "**********"
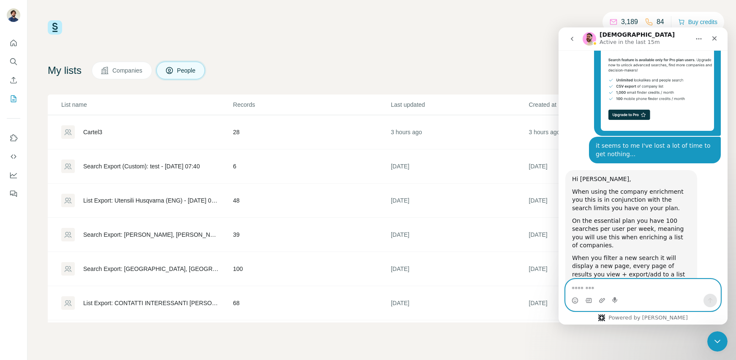
scroll to position [3508, 0]
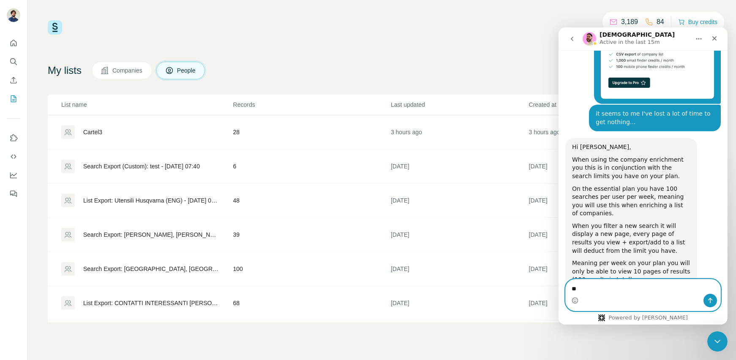
type textarea "*"
click at [129, 66] on span "Companies" at bounding box center [127, 70] width 31 height 8
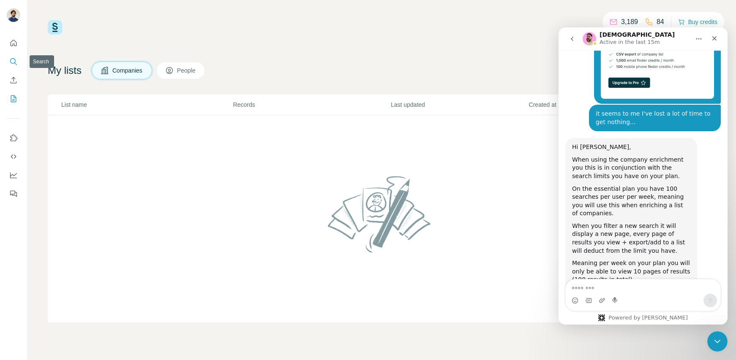
click at [14, 63] on icon "Search" at bounding box center [12, 60] width 5 height 5
